Goal: Task Accomplishment & Management: Use online tool/utility

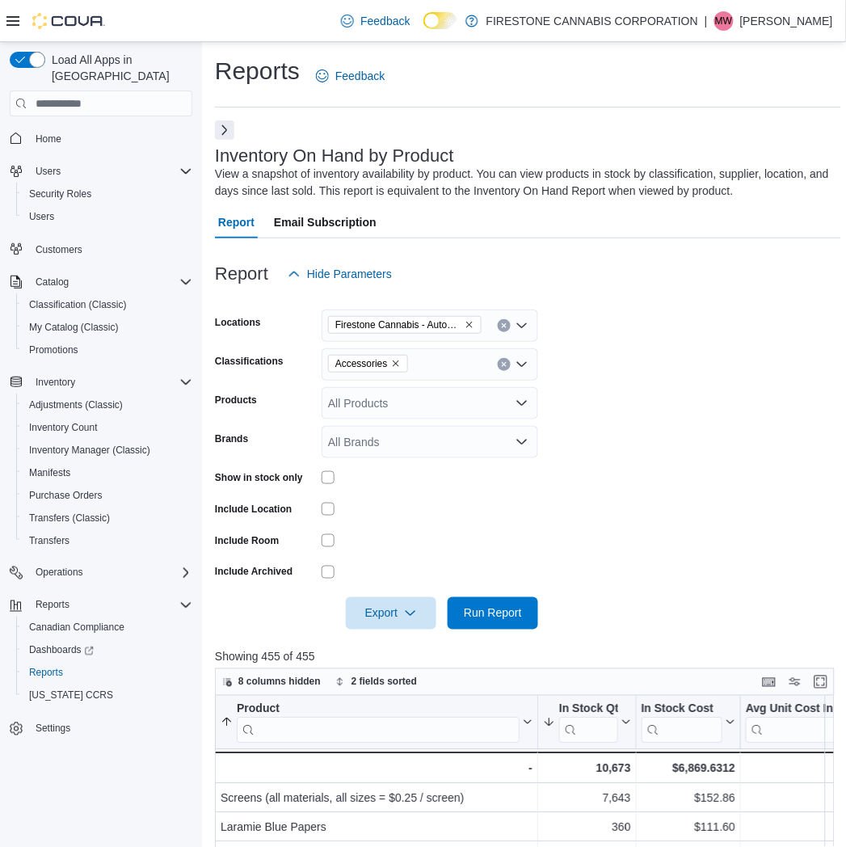
click at [641, 541] on form "Locations Firestone Cannabis - AutoMile Classifications Accessories Products Al…" at bounding box center [528, 459] width 626 height 339
click at [486, 618] on span "Run Report" at bounding box center [493, 612] width 58 height 16
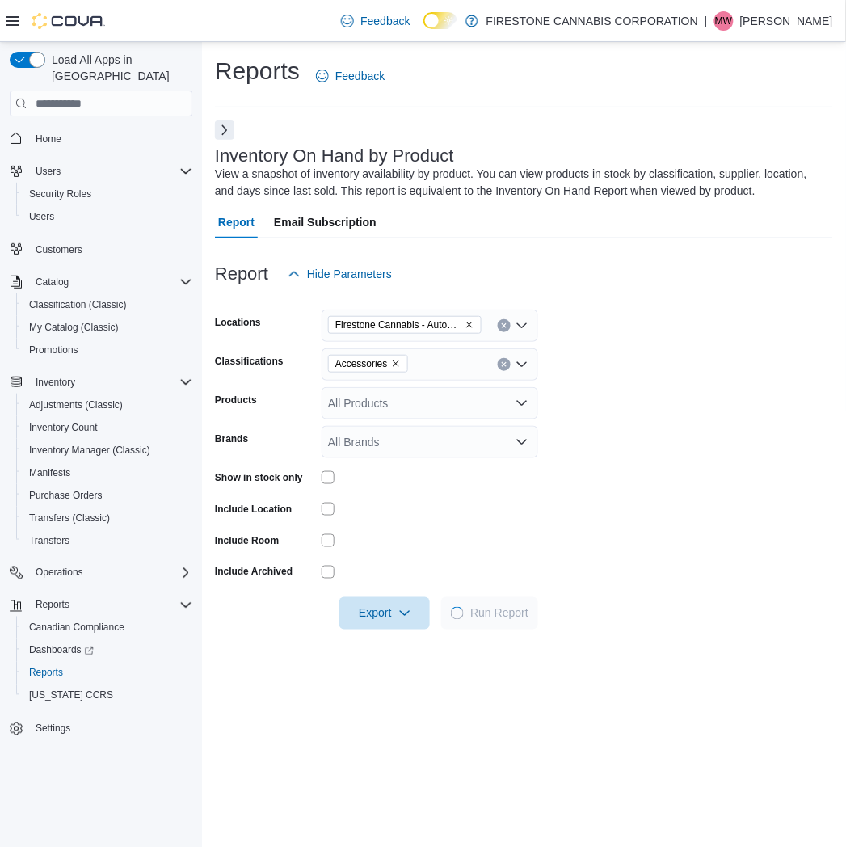
click at [661, 406] on form "Locations Firestone Cannabis - AutoMile Classifications Accessories Products Al…" at bounding box center [524, 459] width 618 height 339
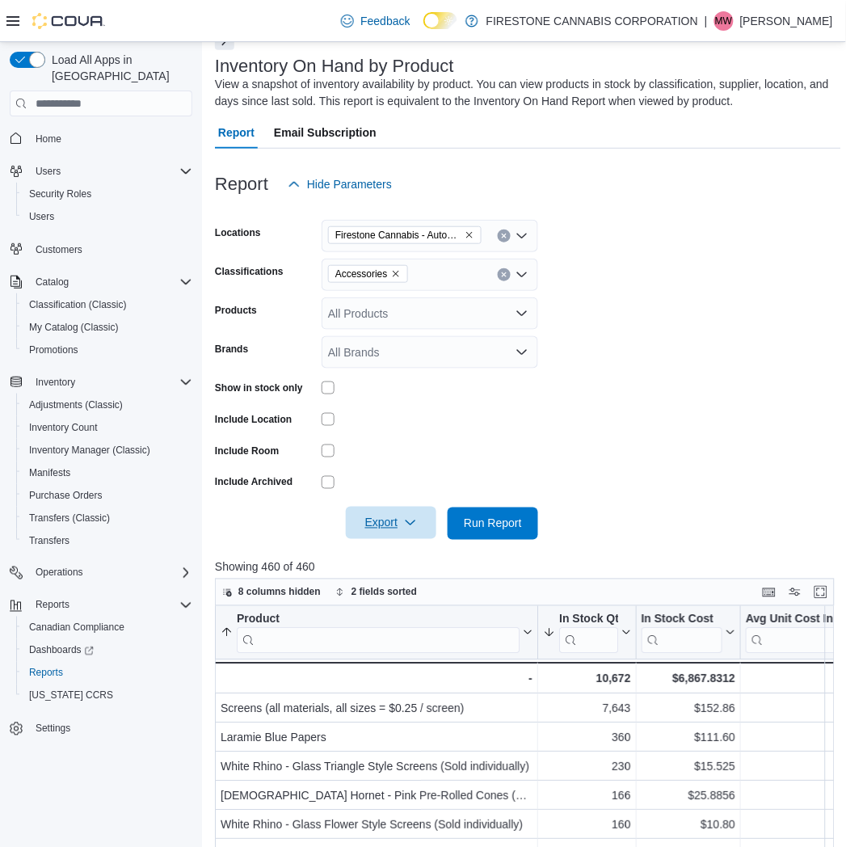
click at [370, 520] on span "Export" at bounding box center [390, 523] width 71 height 32
click at [385, 553] on span "Export to Excel" at bounding box center [393, 555] width 73 height 13
click at [472, 230] on icon "Remove Firestone Cannabis - AutoMile from selection in this group" at bounding box center [470, 235] width 10 height 10
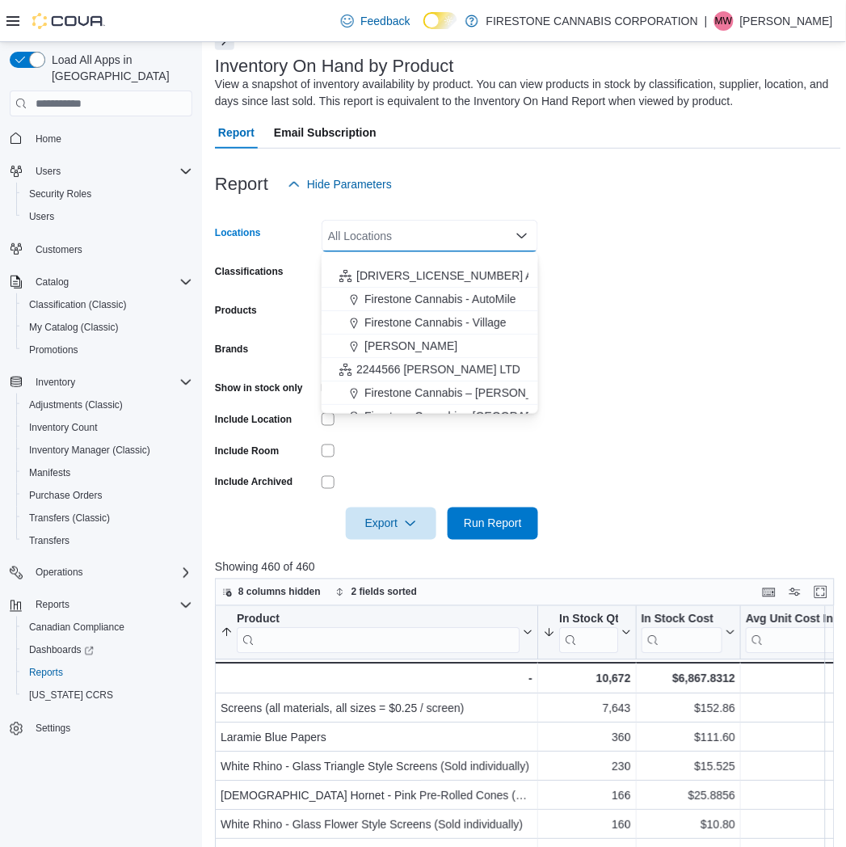
scroll to position [142, 0]
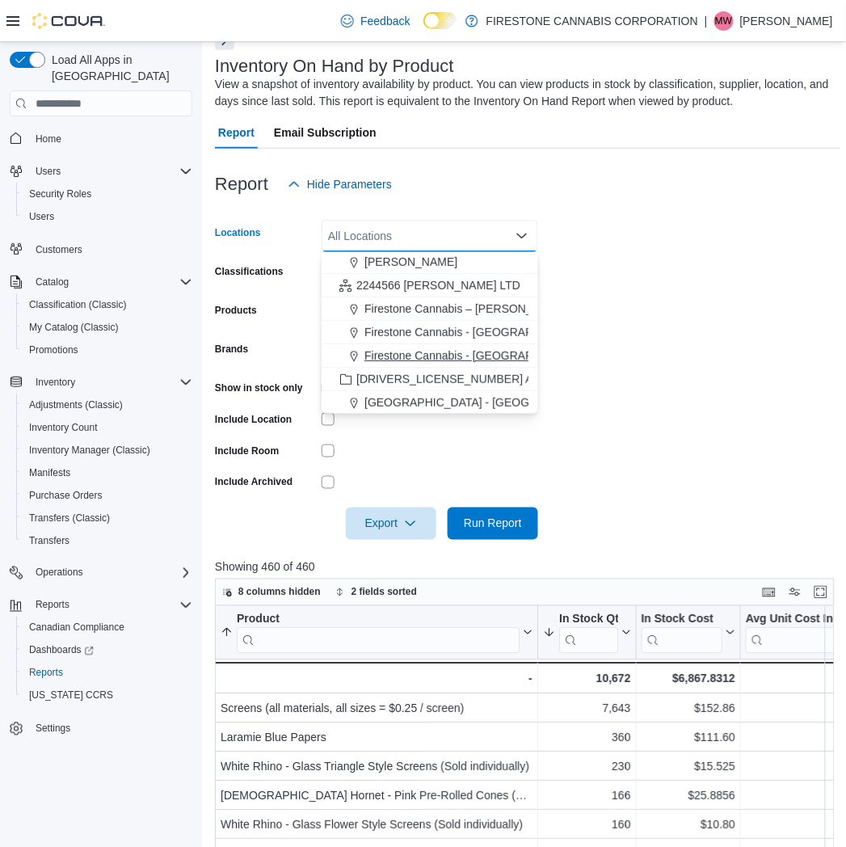
click at [440, 354] on span "Firestone Cannabis - [GEOGRAPHIC_DATA]" at bounding box center [477, 355] width 226 height 16
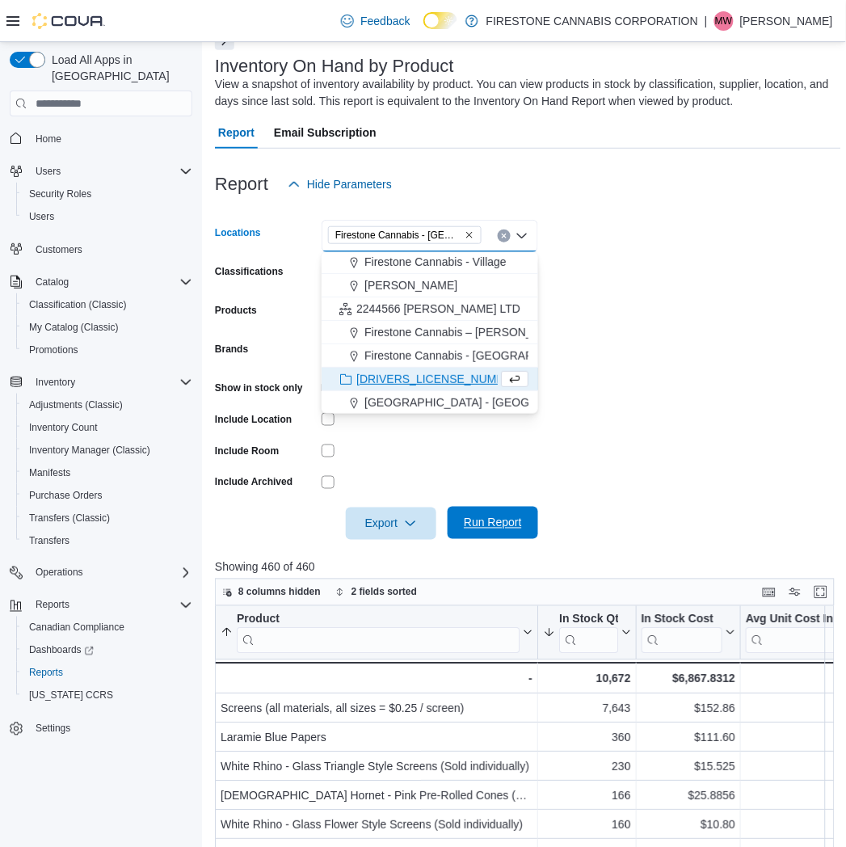
click at [490, 527] on span "Run Report" at bounding box center [493, 523] width 58 height 16
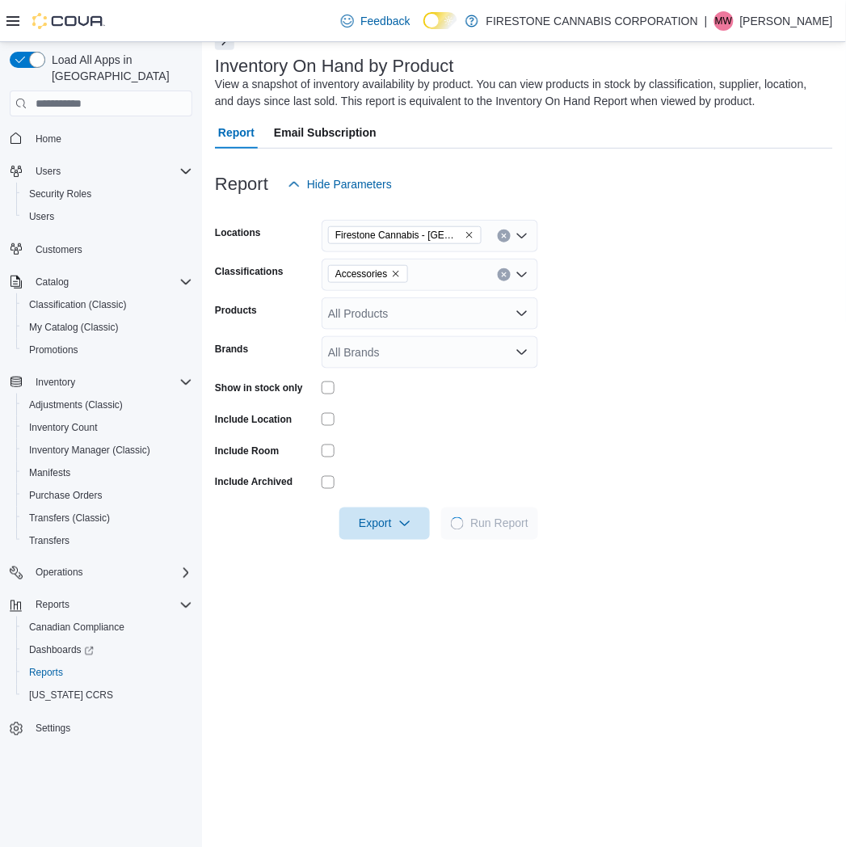
click at [704, 265] on form "Locations Firestone Cannabis - Sylvan Lake Classifications Accessories Products…" at bounding box center [524, 369] width 618 height 339
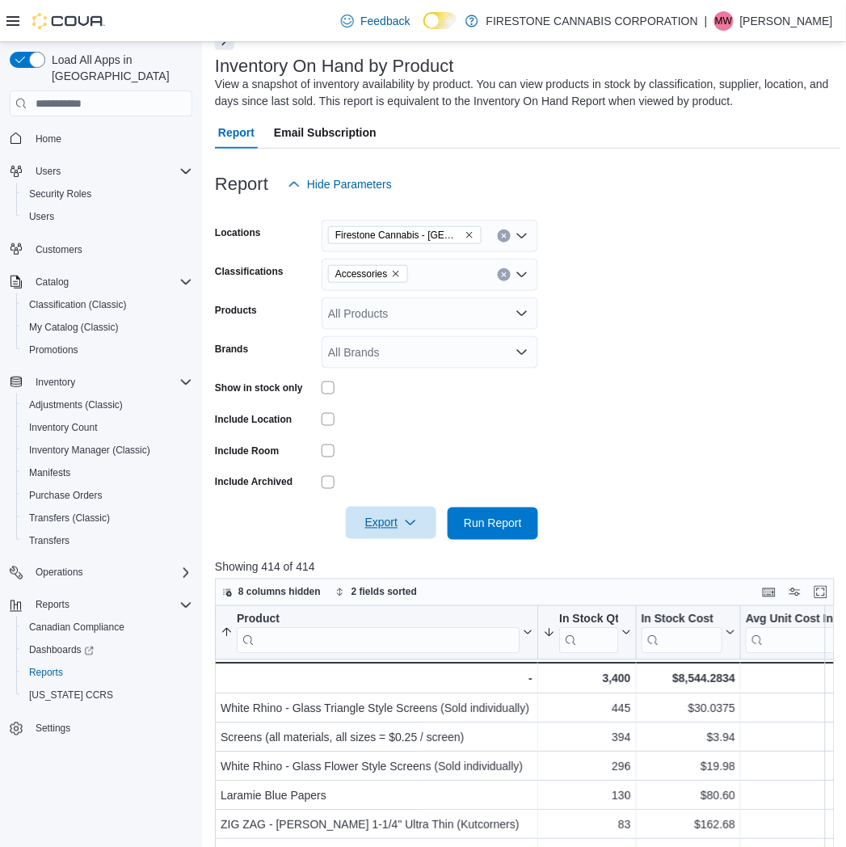
click at [375, 532] on span "Export" at bounding box center [390, 523] width 71 height 32
click at [398, 547] on button "Export to Excel" at bounding box center [393, 556] width 92 height 32
